Goal: Navigation & Orientation: Find specific page/section

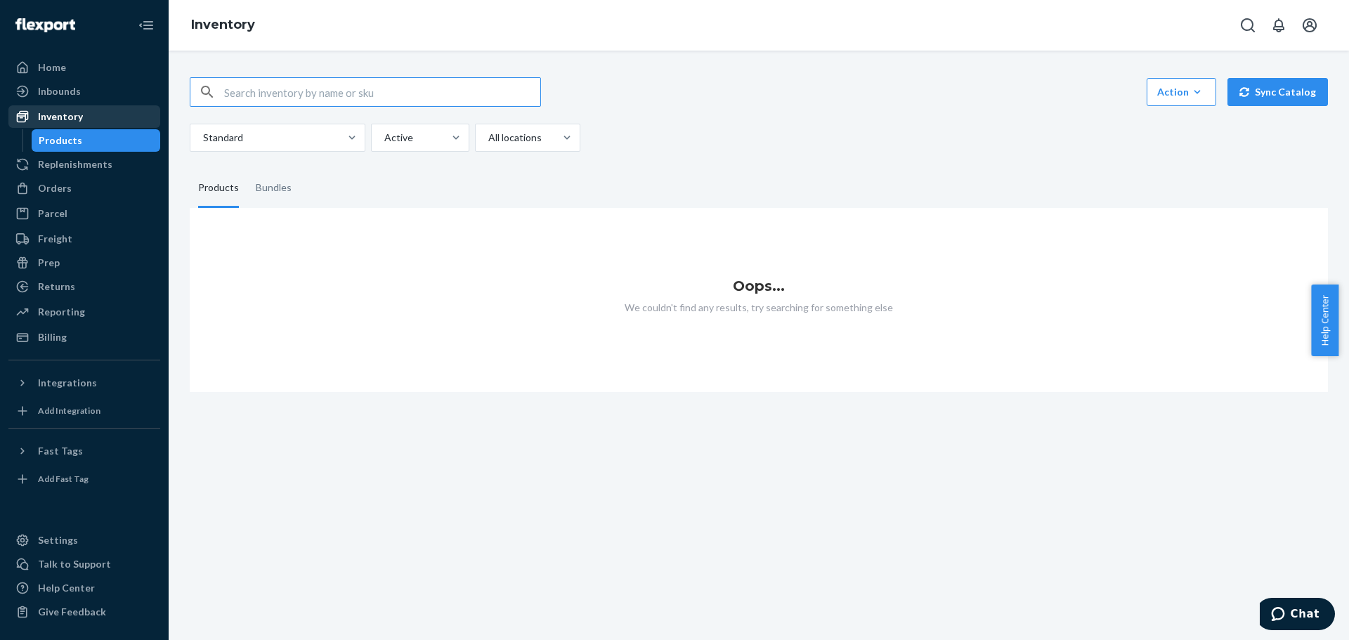
click at [57, 116] on div "Inventory" at bounding box center [60, 117] width 45 height 14
click at [72, 121] on div "Inventory" at bounding box center [60, 117] width 45 height 14
click at [63, 236] on div "Freight" at bounding box center [55, 239] width 34 height 14
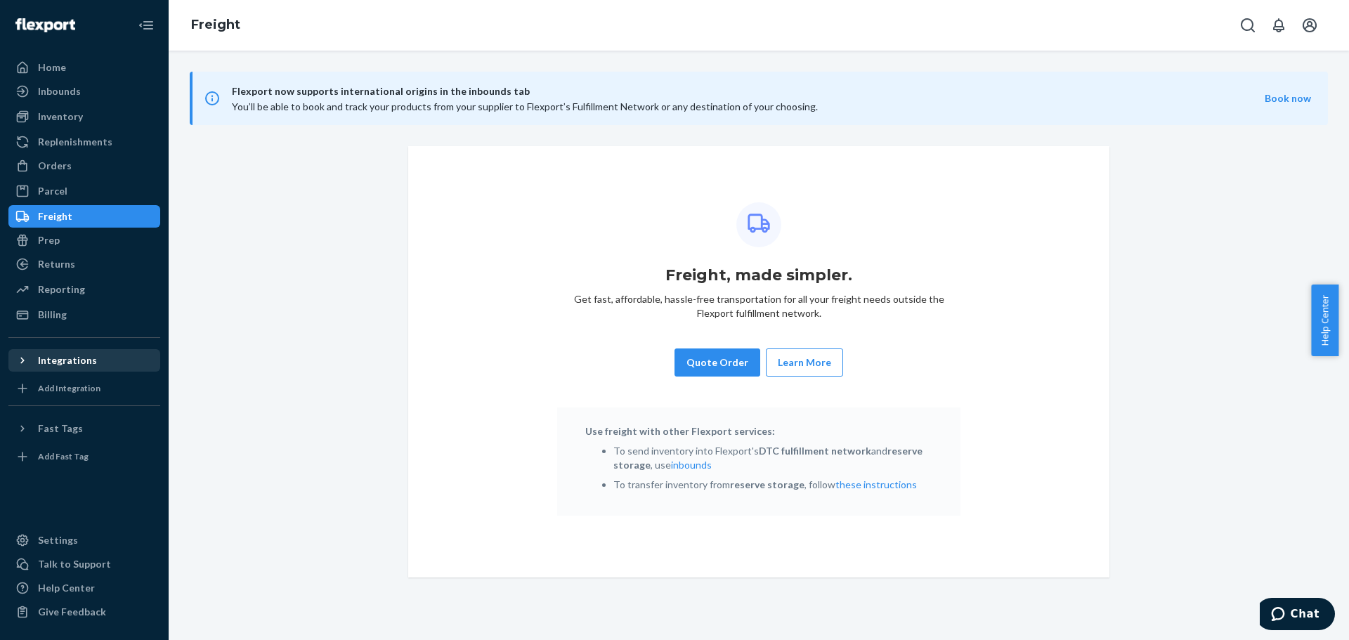
click at [19, 361] on icon at bounding box center [22, 361] width 14 height 14
click at [47, 357] on div "Integrations" at bounding box center [67, 361] width 59 height 14
click at [54, 358] on div "Integrations" at bounding box center [67, 361] width 59 height 14
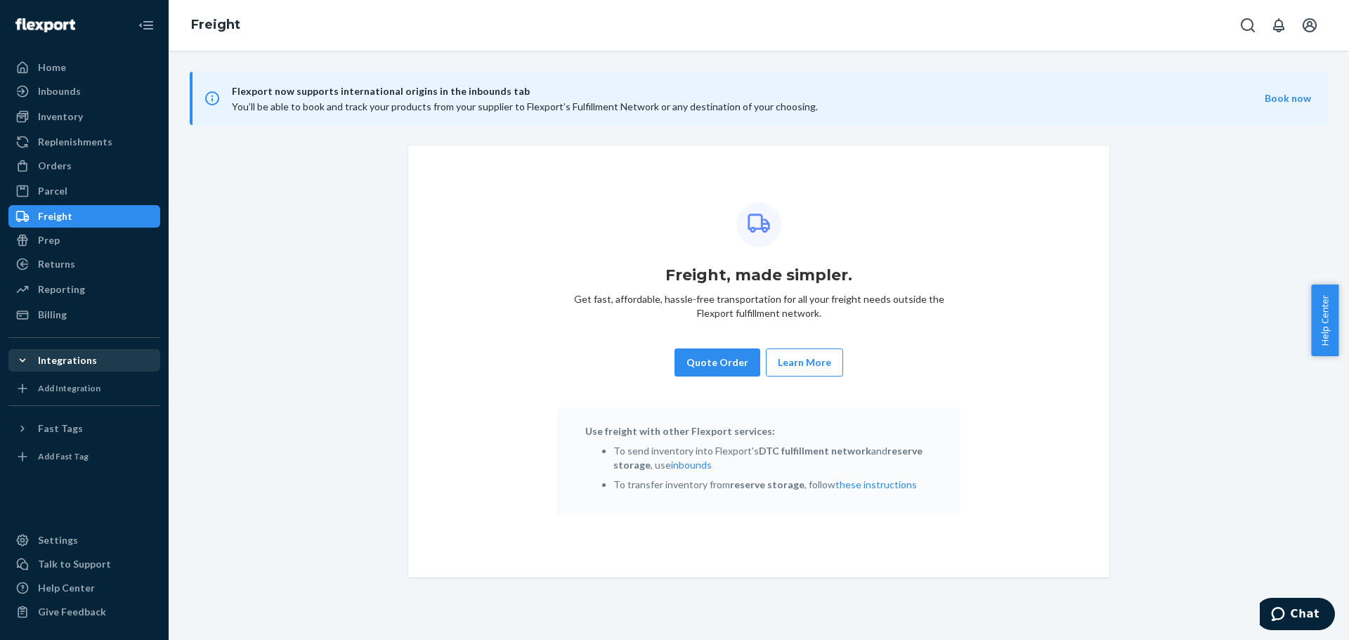
click at [54, 358] on div "Integrations" at bounding box center [67, 361] width 59 height 14
click at [52, 325] on link "Billing" at bounding box center [84, 315] width 152 height 22
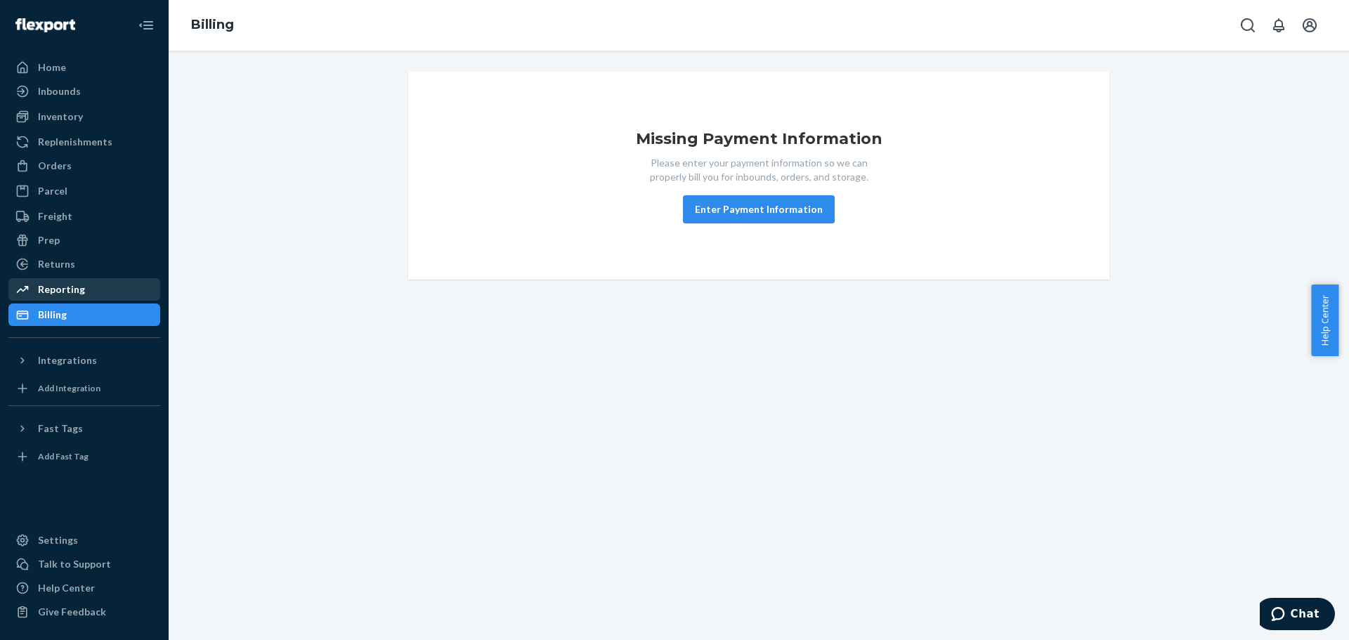
click at [51, 281] on div "Reporting" at bounding box center [84, 290] width 149 height 20
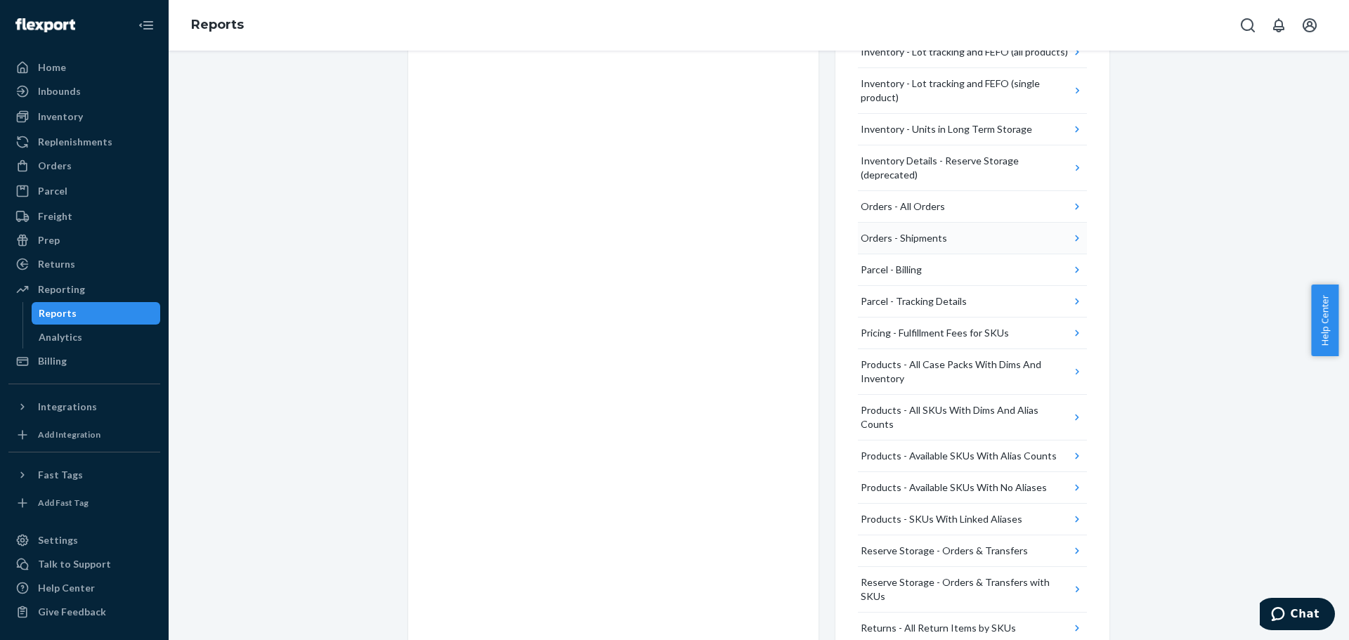
scroll to position [464, 0]
